Goal: Task Accomplishment & Management: Check status

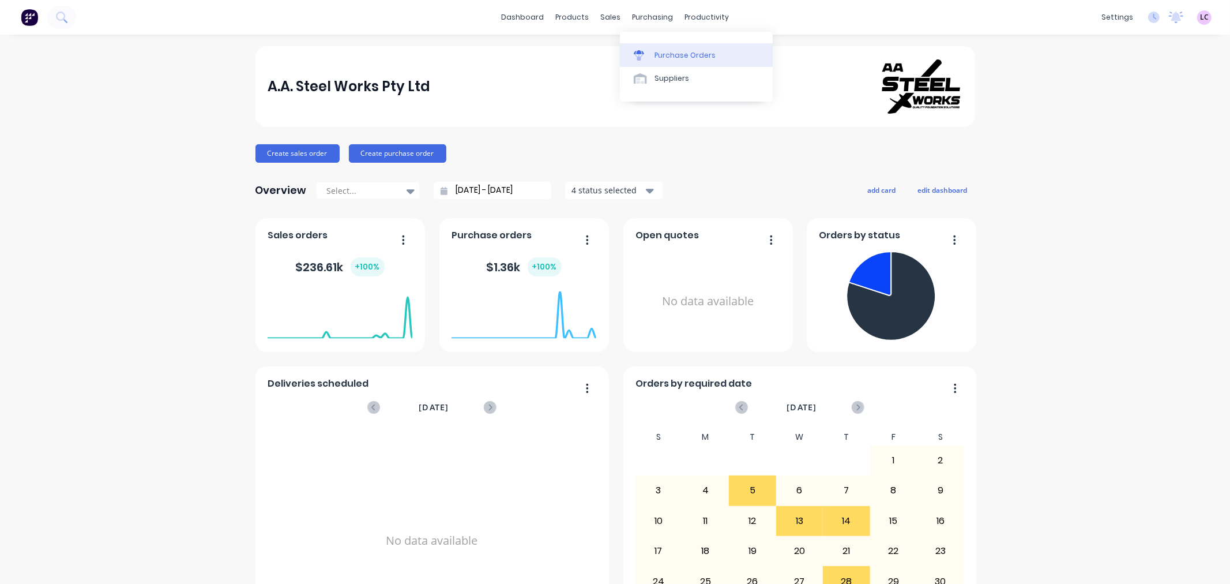
click at [655, 50] on div "Purchase Orders" at bounding box center [685, 55] width 61 height 10
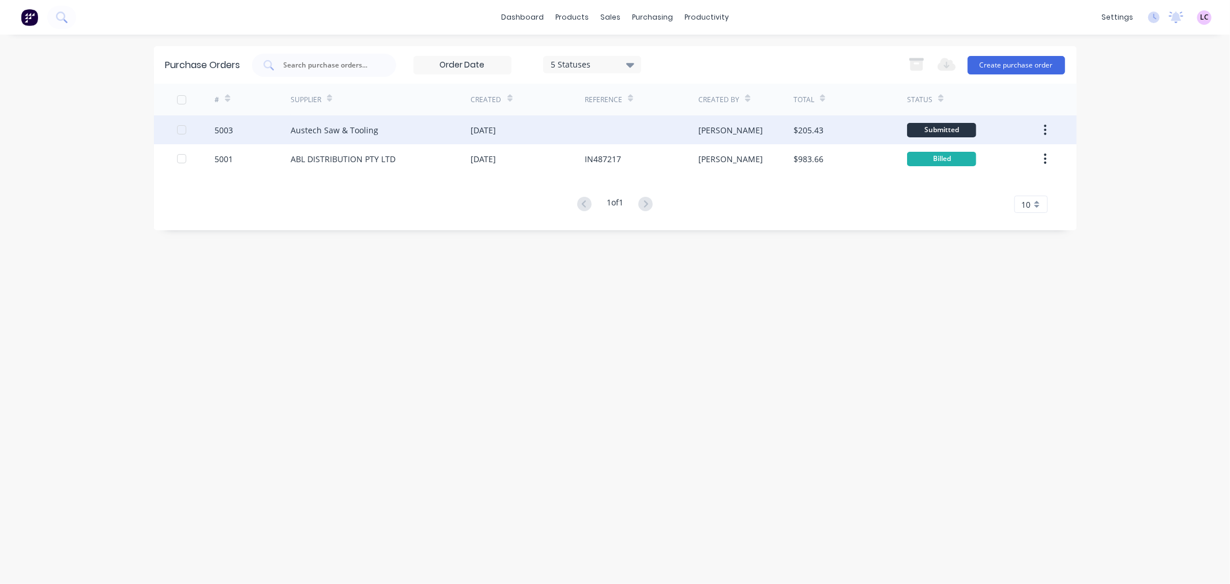
click at [1046, 134] on icon "button" at bounding box center [1045, 129] width 3 height 13
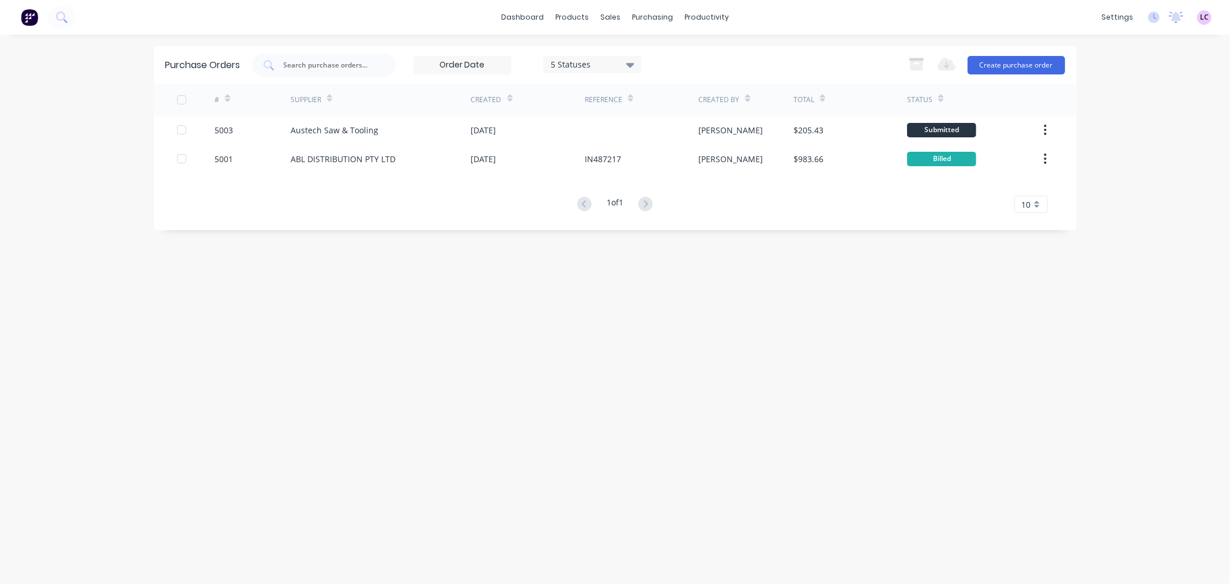
click at [856, 255] on div "Purchase Orders 5 Statuses 5 Statuses Export to Excel (XLSX) Create purchase or…" at bounding box center [615, 309] width 923 height 526
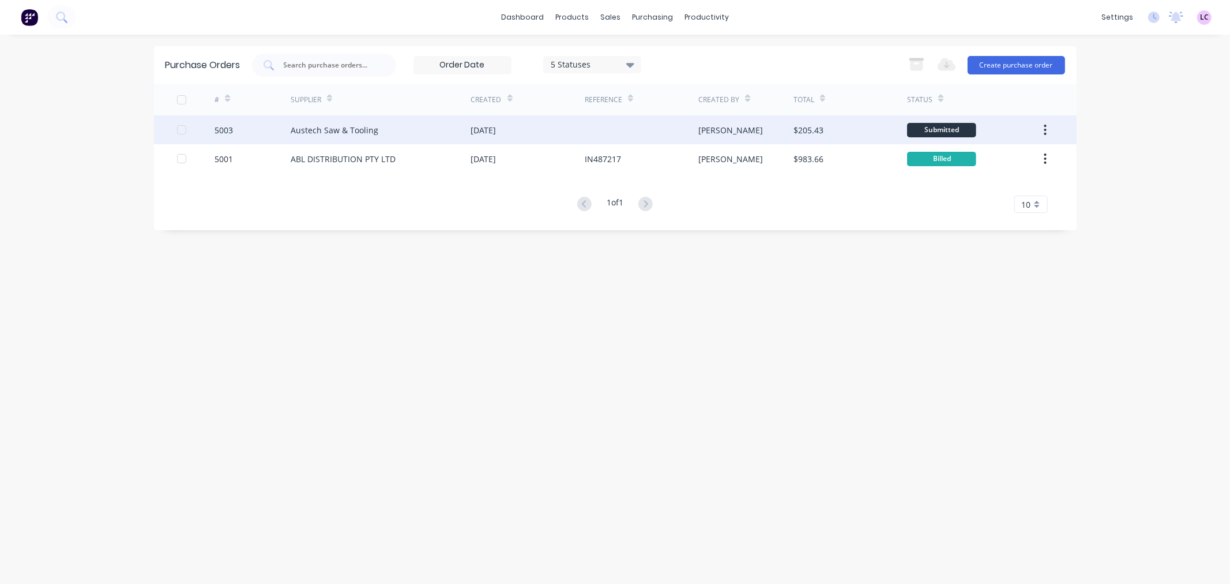
click at [390, 141] on div "Austech Saw & Tooling" at bounding box center [381, 129] width 181 height 29
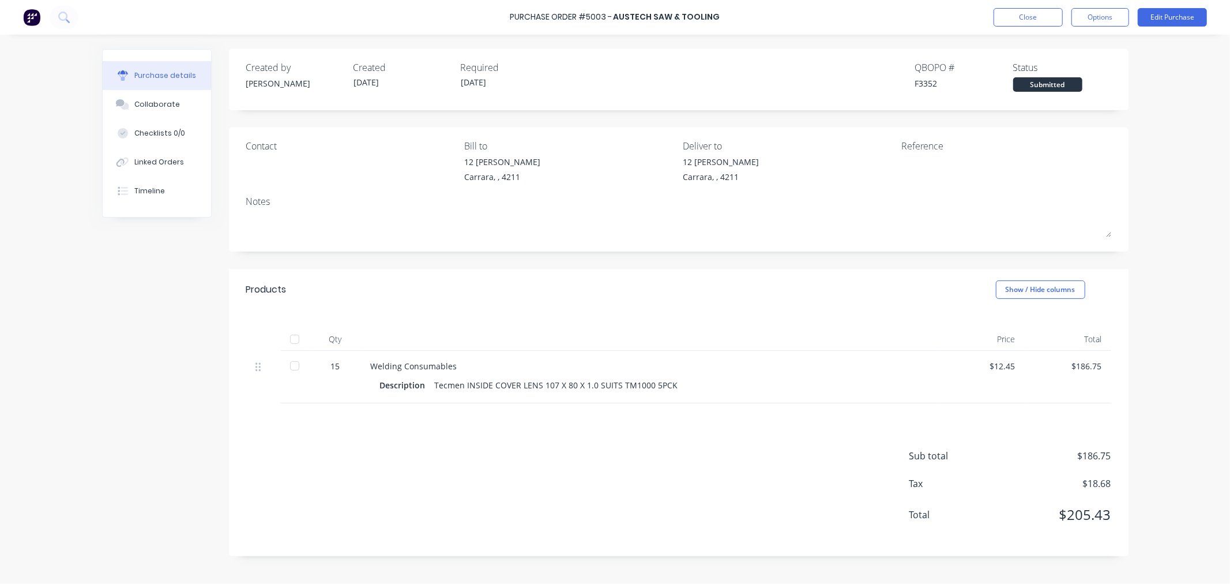
click at [295, 368] on div at bounding box center [294, 365] width 23 height 23
click at [292, 366] on div at bounding box center [294, 365] width 23 height 23
click at [1047, 12] on button "Close" at bounding box center [1028, 17] width 69 height 18
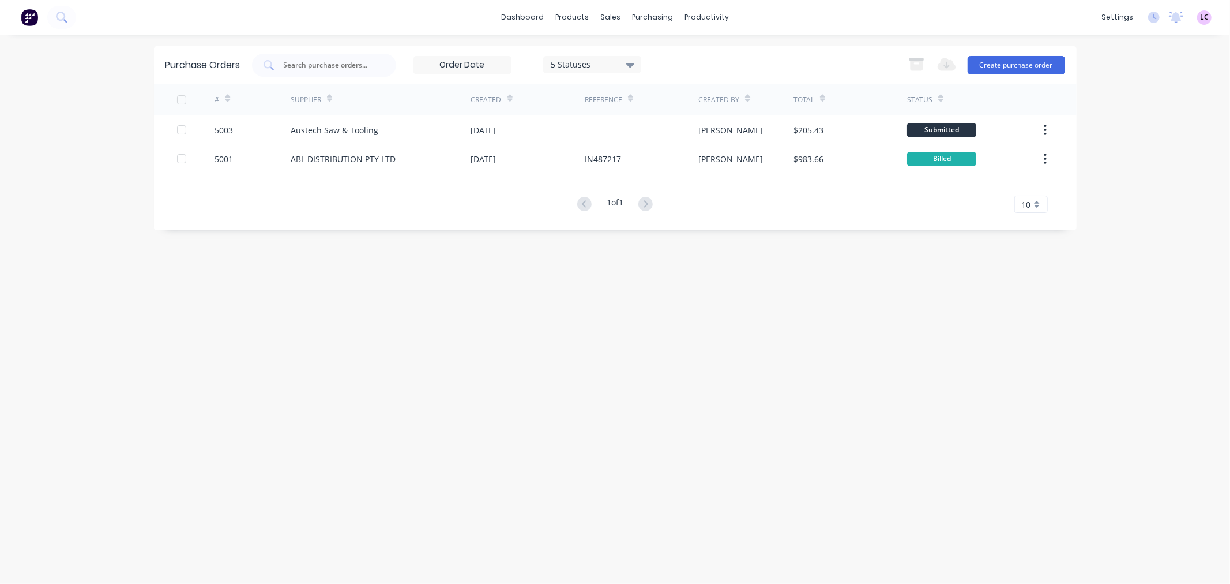
click at [873, 411] on div "Purchase Orders 5 Statuses 5 Statuses Export to Excel (XLSX) Create purchase or…" at bounding box center [615, 309] width 923 height 526
